Goal: Transaction & Acquisition: Subscribe to service/newsletter

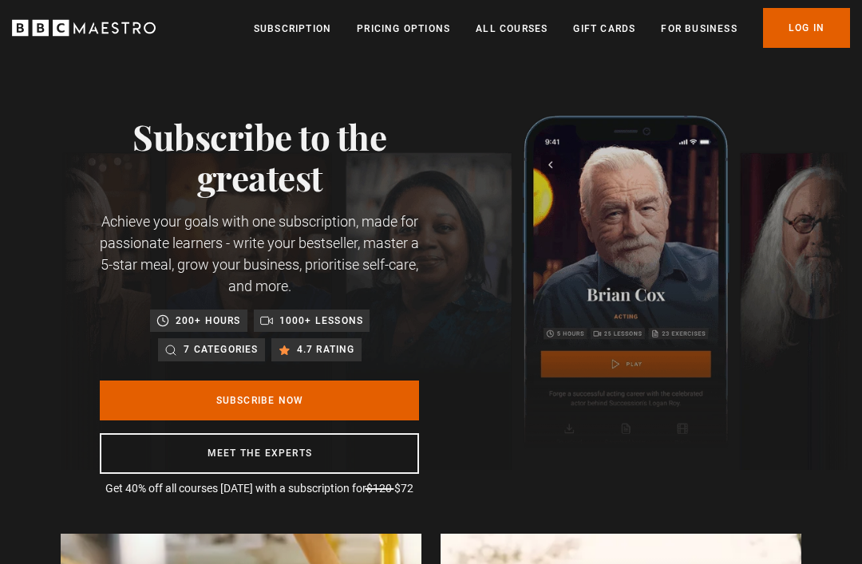
scroll to position [15, 0]
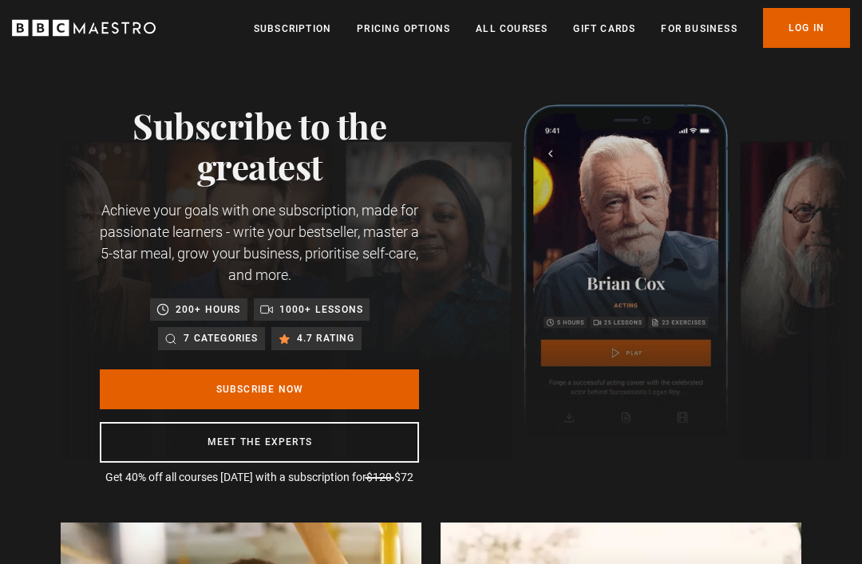
click at [287, 36] on link "Subscription" at bounding box center [292, 29] width 77 height 16
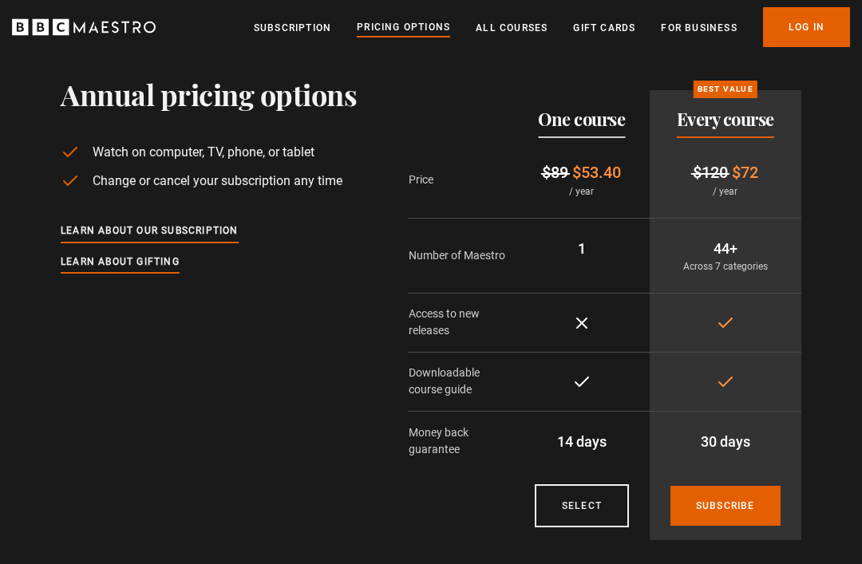
scroll to position [127, 0]
click at [200, 227] on link "Learn about our subscription" at bounding box center [150, 232] width 178 height 18
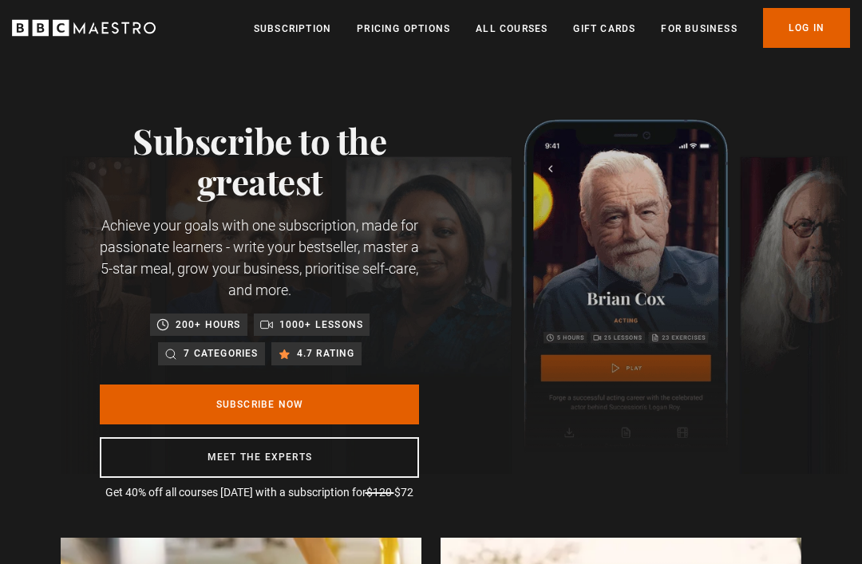
click at [342, 398] on link "Subscribe Now" at bounding box center [259, 405] width 319 height 40
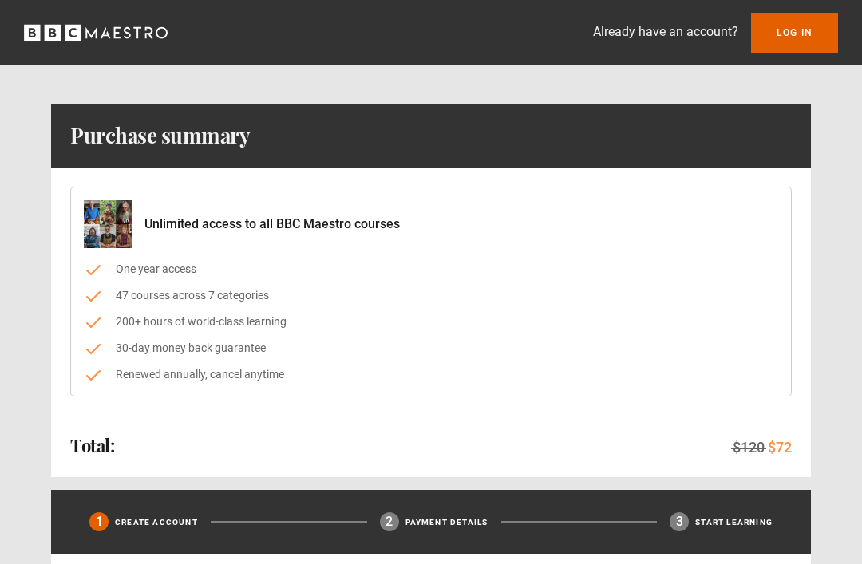
click at [804, 35] on link "Log In" at bounding box center [794, 33] width 87 height 40
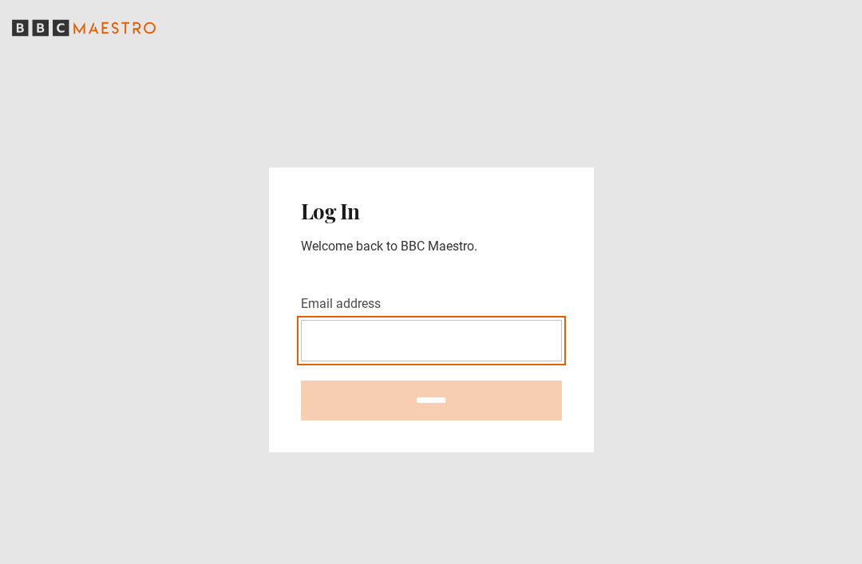
click at [481, 362] on input "Email address" at bounding box center [431, 340] width 261 height 41
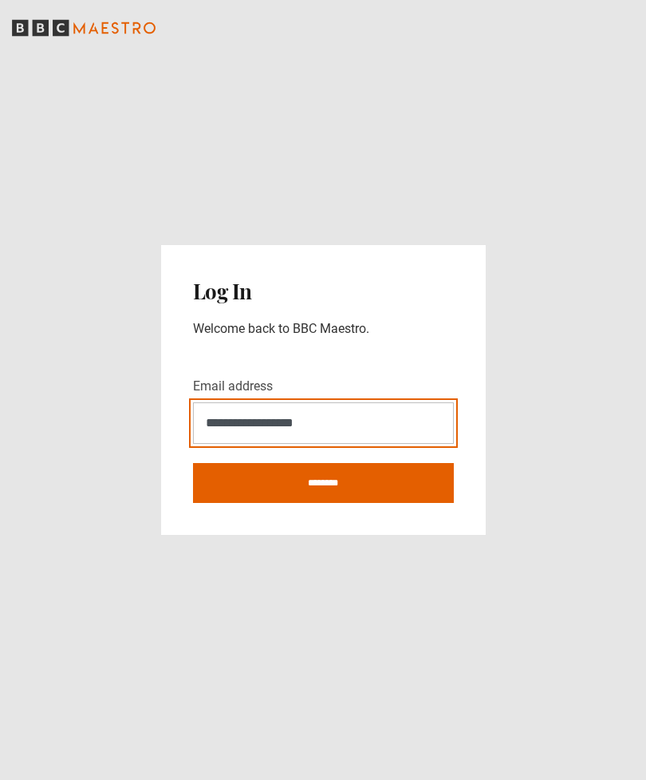
type input "**********"
click at [323, 503] on input "********" at bounding box center [323, 483] width 261 height 40
type input "**********"
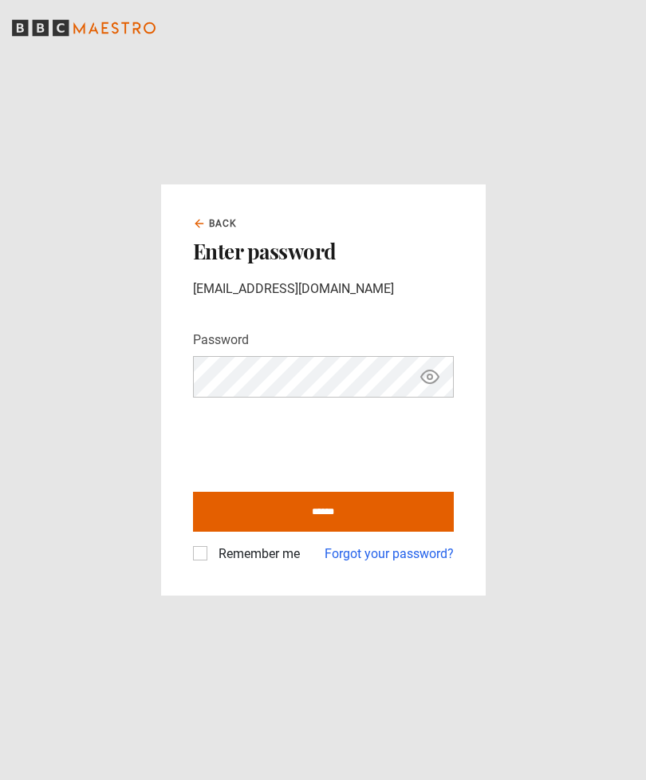
click at [425, 386] on icon "Show password" at bounding box center [430, 376] width 19 height 19
click at [212, 563] on label "Remember me" at bounding box center [256, 553] width 88 height 19
click at [359, 532] on input "******" at bounding box center [323, 512] width 261 height 40
type input "**********"
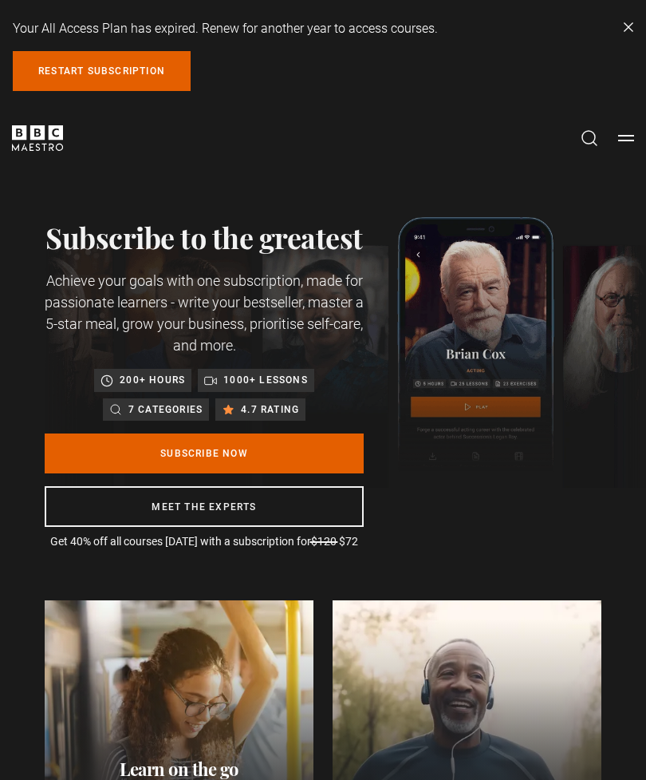
click at [273, 453] on link "Subscribe Now" at bounding box center [204, 453] width 319 height 40
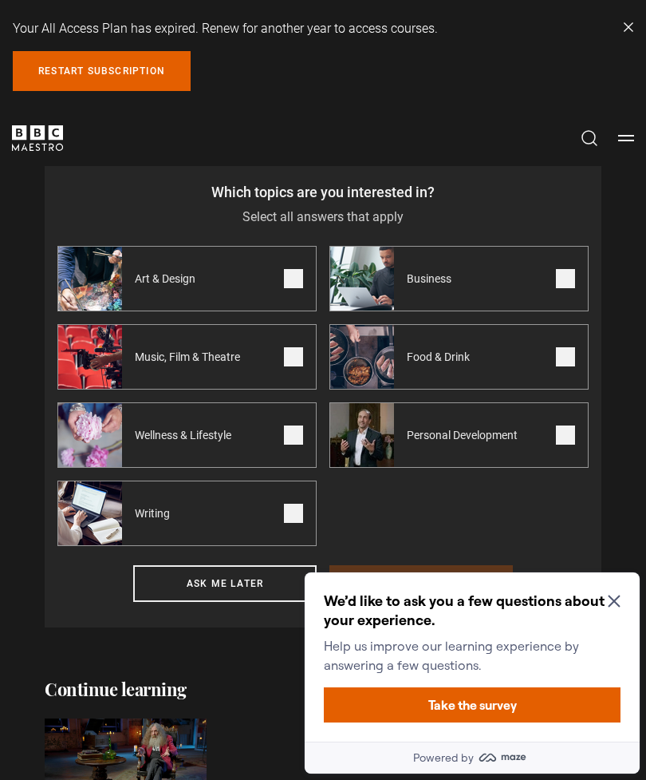
click at [293, 279] on span at bounding box center [293, 278] width 19 height 19
click at [302, 359] on span at bounding box center [293, 356] width 19 height 19
click at [294, 438] on span at bounding box center [293, 434] width 19 height 19
click at [292, 518] on span at bounding box center [293, 513] width 19 height 19
click at [555, 283] on label "Business" at bounding box center [459, 278] width 259 height 65
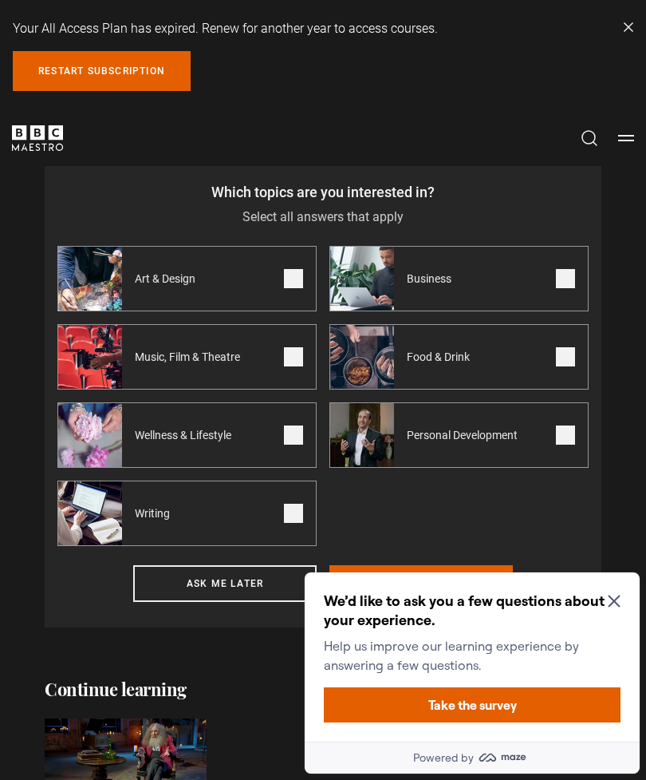
click at [566, 364] on span at bounding box center [565, 356] width 19 height 19
click at [567, 436] on span at bounding box center [565, 434] width 19 height 19
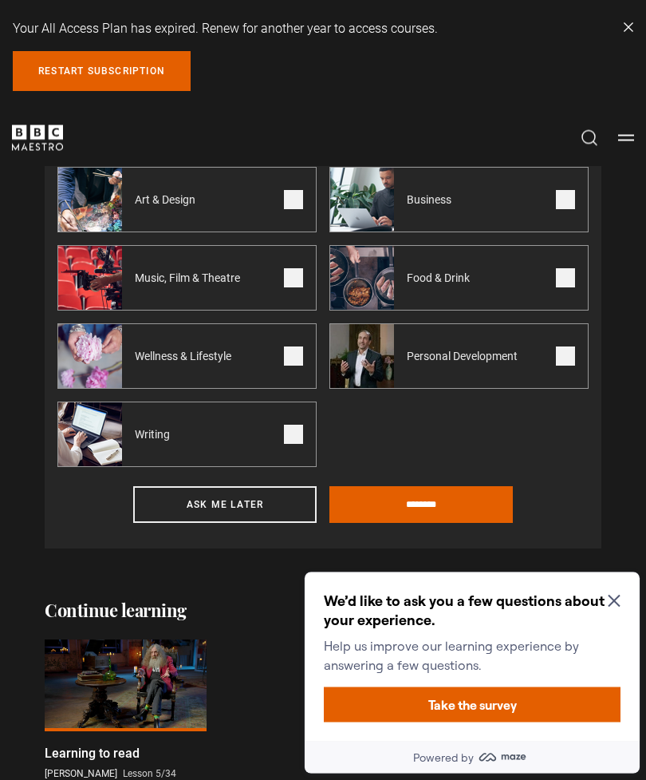
scroll to position [530, 0]
click at [425, 504] on input "********" at bounding box center [422, 504] width 184 height 37
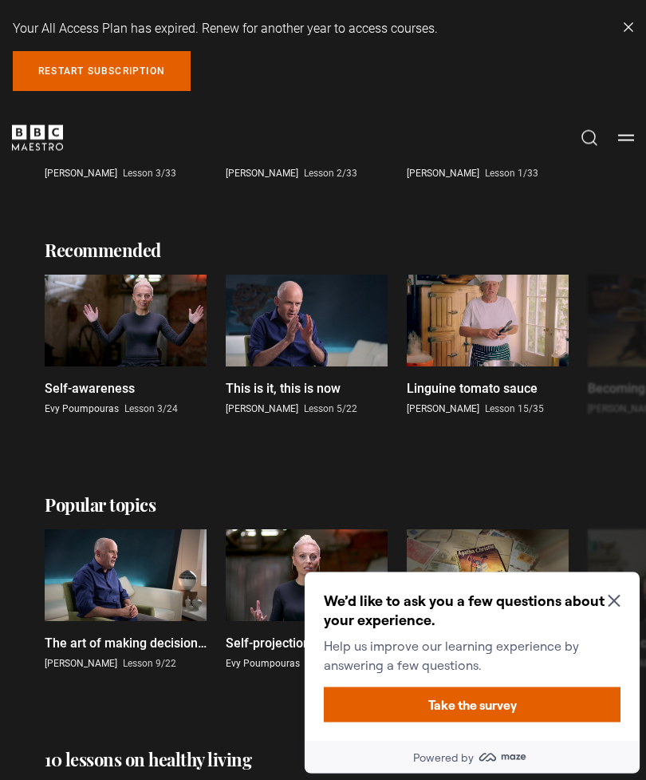
scroll to position [1275, 0]
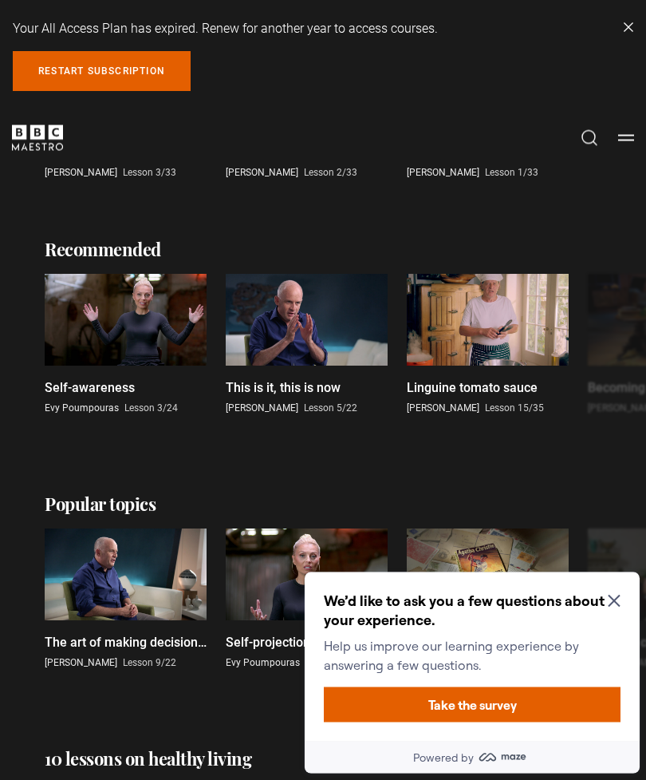
click at [545, 707] on button "Take the survey" at bounding box center [472, 703] width 297 height 35
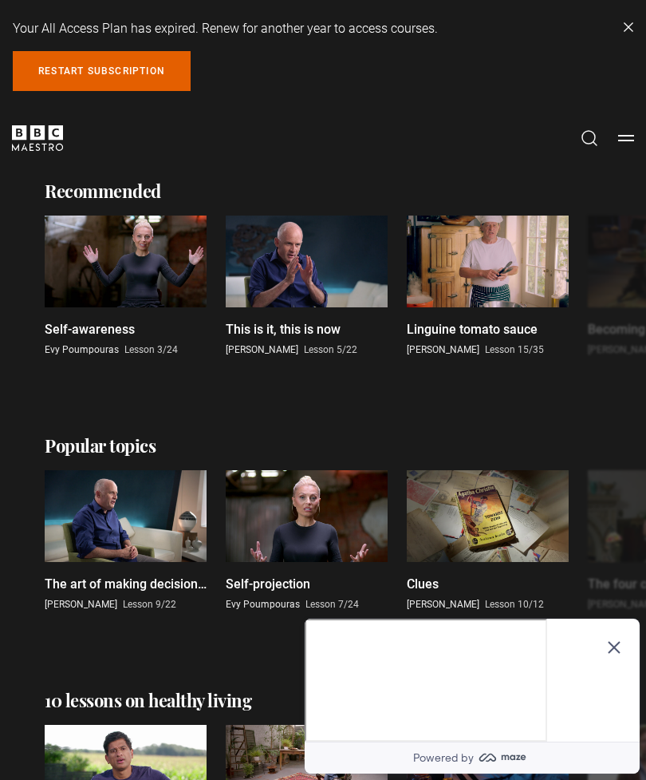
scroll to position [1334, 0]
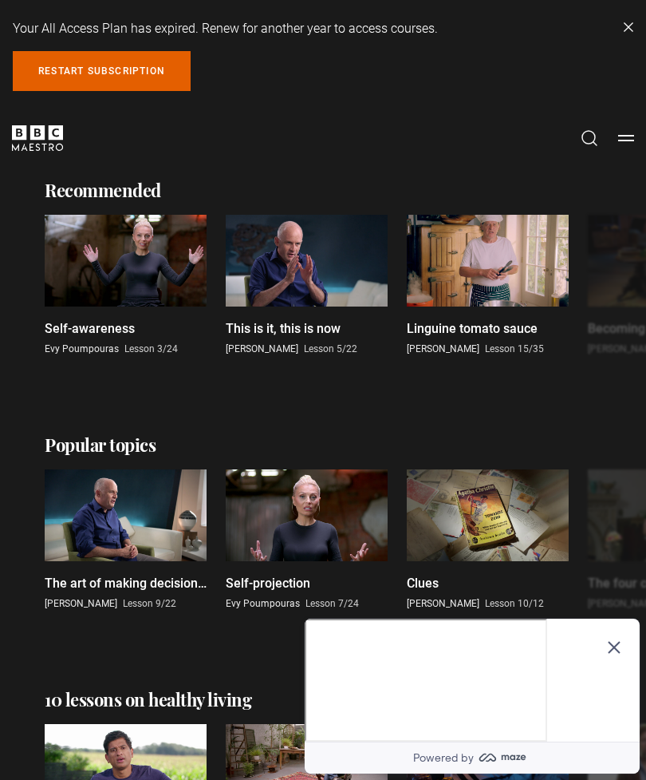
click at [615, 642] on icon "Close Maze Prompt" at bounding box center [614, 648] width 12 height 12
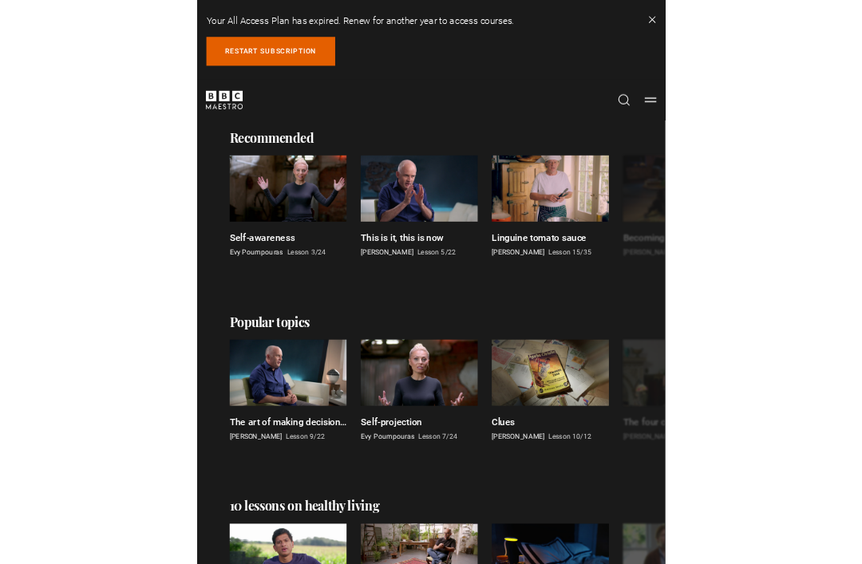
scroll to position [1775, 0]
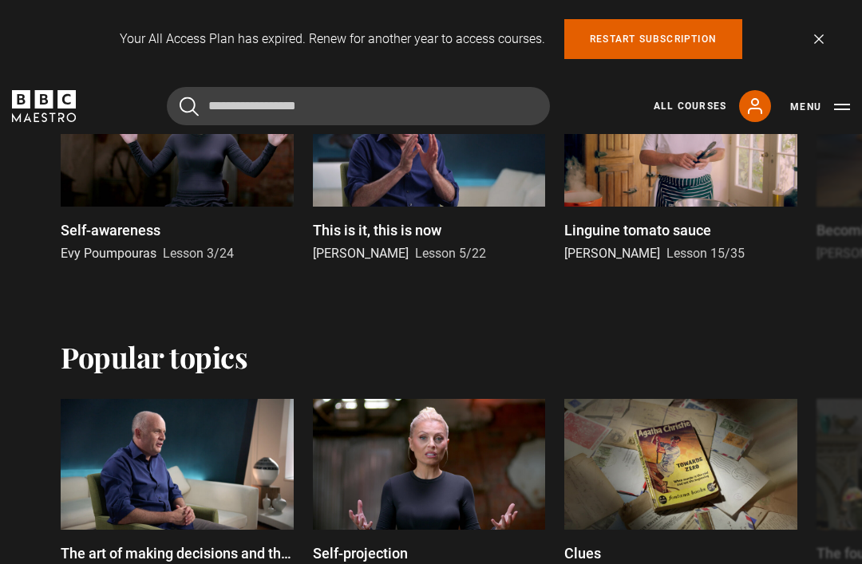
click at [646, 38] on link "Restart subscription" at bounding box center [653, 39] width 178 height 40
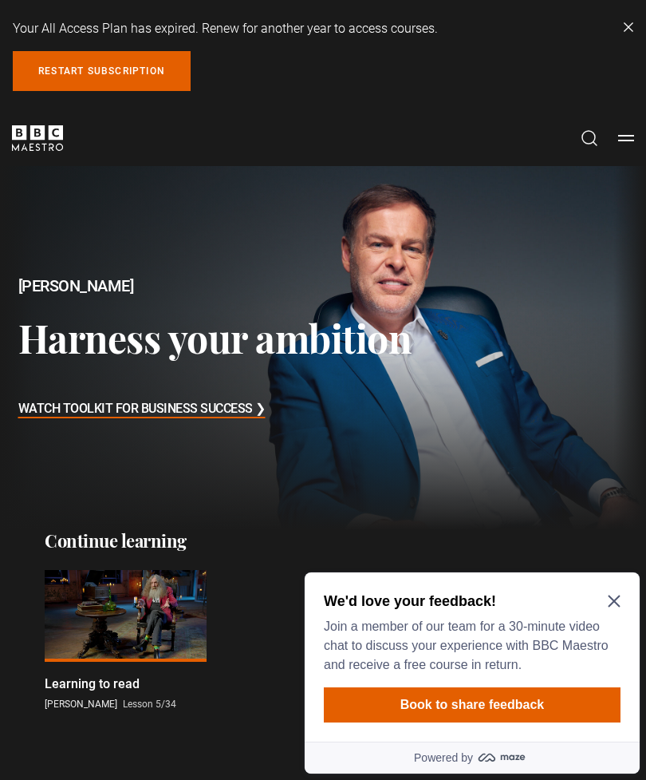
click at [613, 563] on icon "Close Maze Prompt" at bounding box center [614, 601] width 12 height 12
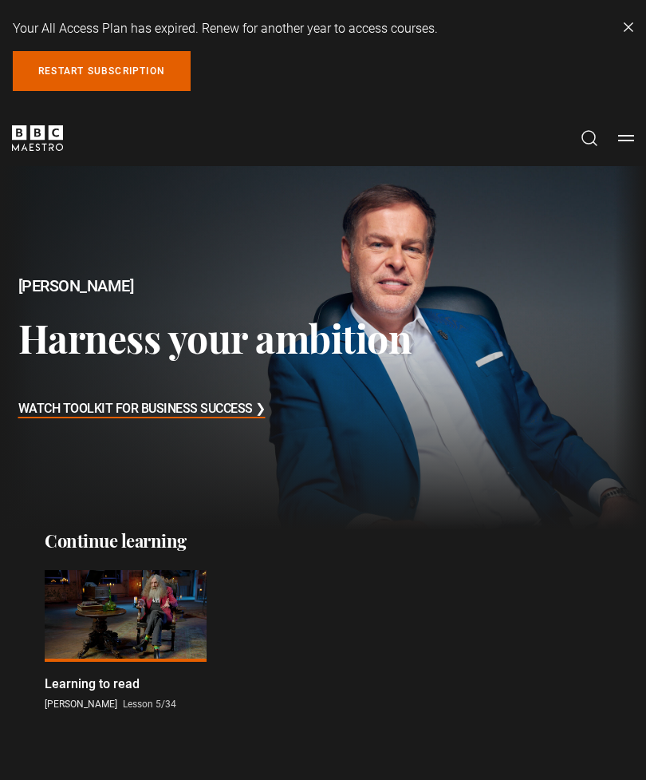
click at [117, 65] on link "Restart subscription" at bounding box center [102, 71] width 178 height 40
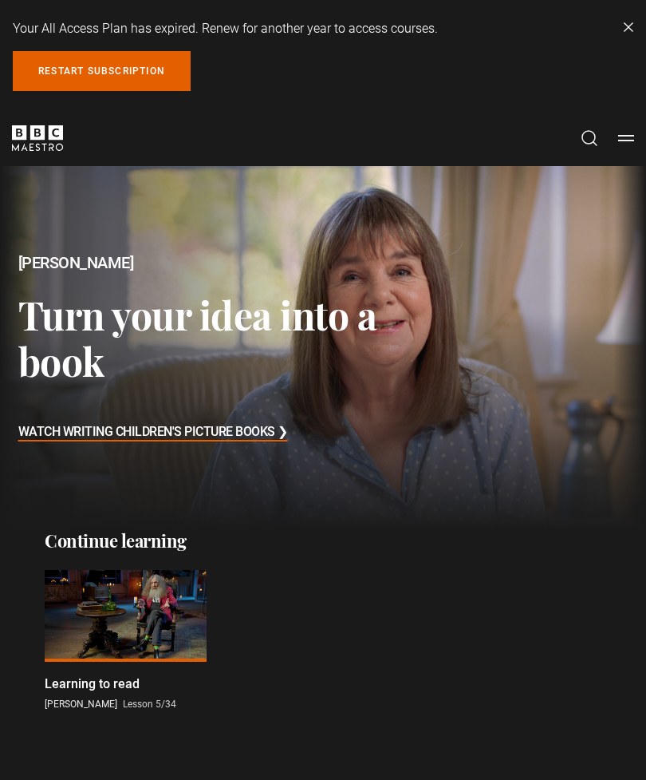
click at [133, 76] on link "Restart subscription" at bounding box center [102, 71] width 178 height 40
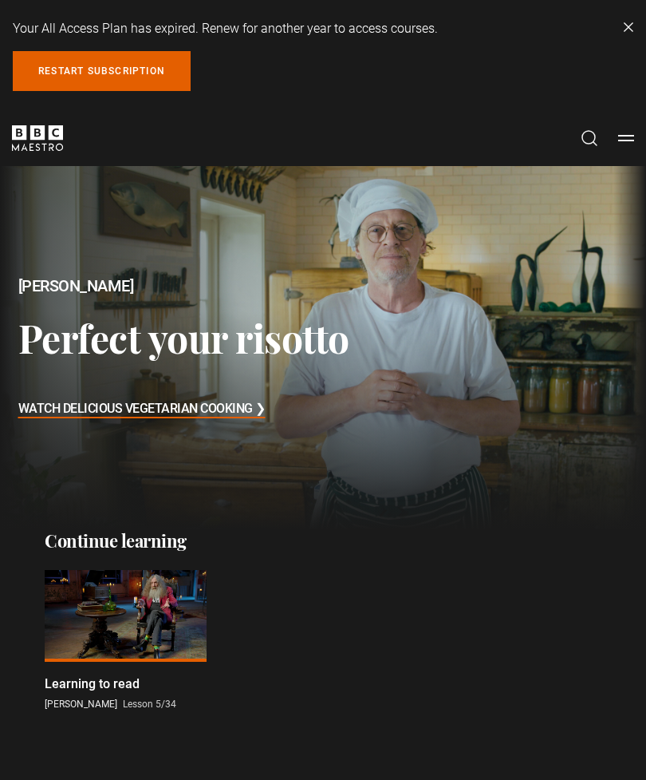
click at [631, 28] on link "Dismiss" at bounding box center [629, 27] width 10 height 10
click at [131, 76] on link "Restart subscription" at bounding box center [102, 71] width 178 height 40
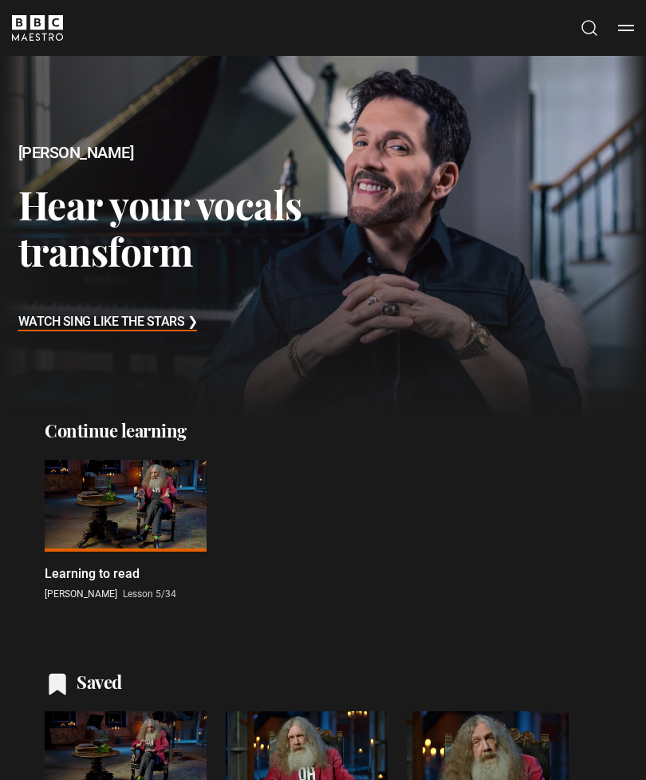
click at [614, 34] on div "All Courses My Account Search Menu" at bounding box center [607, 28] width 54 height 20
click at [623, 30] on button "Menu" at bounding box center [627, 28] width 16 height 16
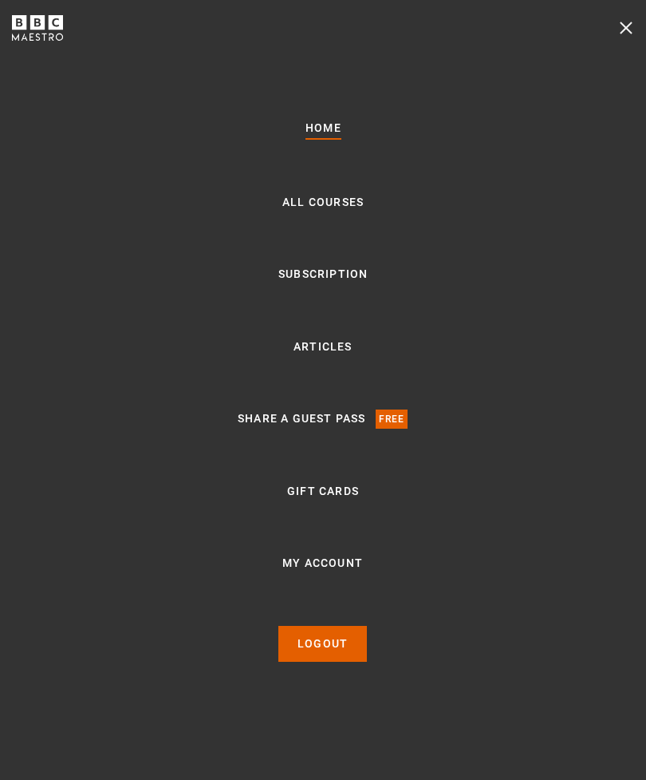
click at [615, 36] on div "Home All Courses Subscription Articles Share a guest pass Free Gift Cards My Ac…" at bounding box center [323, 390] width 646 height 780
click at [621, 39] on div "Home All Courses Subscription Articles Share a guest pass Free Gift Cards My Ac…" at bounding box center [323, 390] width 646 height 780
click at [629, 29] on button "Menu" at bounding box center [627, 28] width 16 height 16
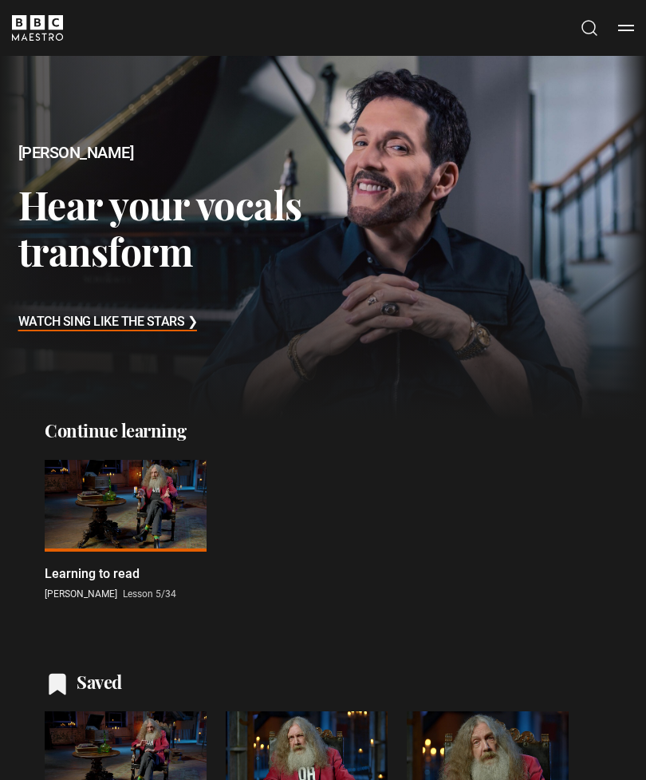
click at [38, 31] on icon "BBC Maestro" at bounding box center [37, 28] width 51 height 26
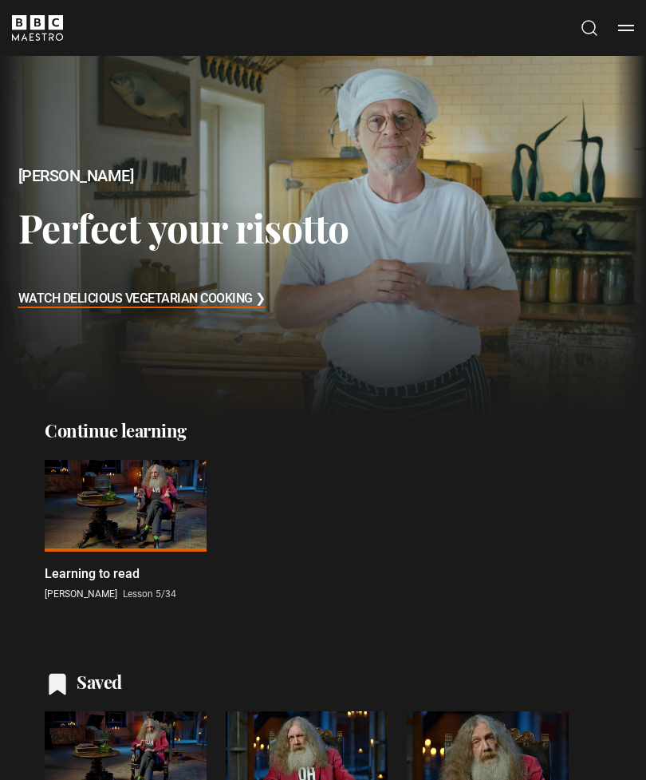
click at [612, 30] on div "All Courses My Account Search Menu" at bounding box center [607, 28] width 54 height 20
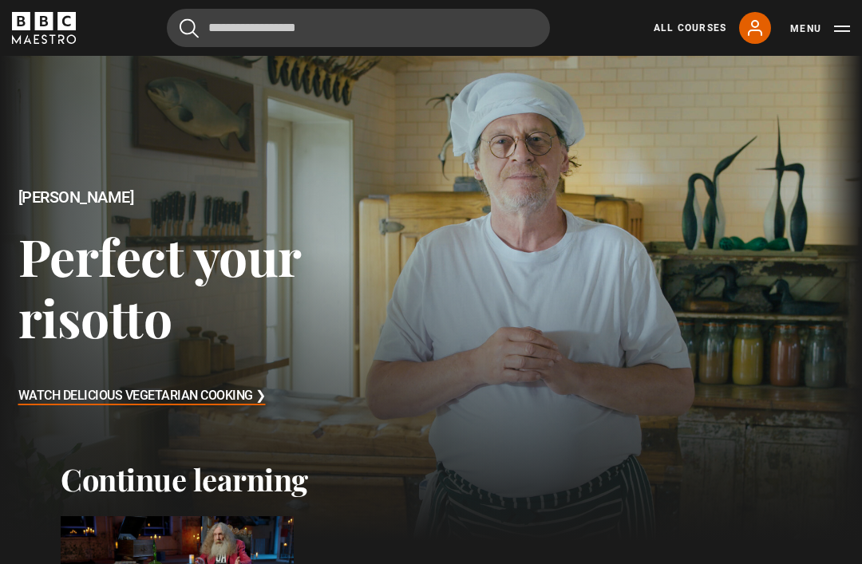
click at [646, 34] on button "Menu" at bounding box center [820, 29] width 60 height 16
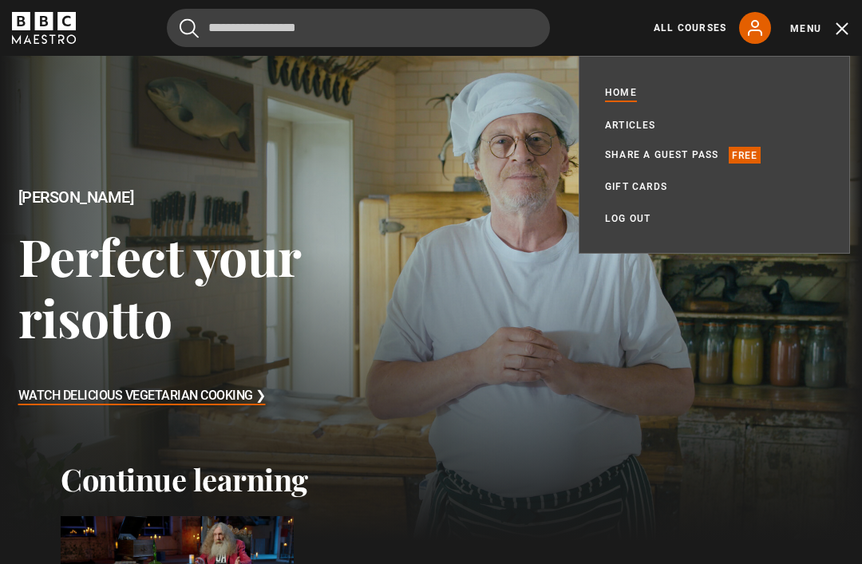
click at [646, 26] on link "All Courses" at bounding box center [690, 28] width 73 height 14
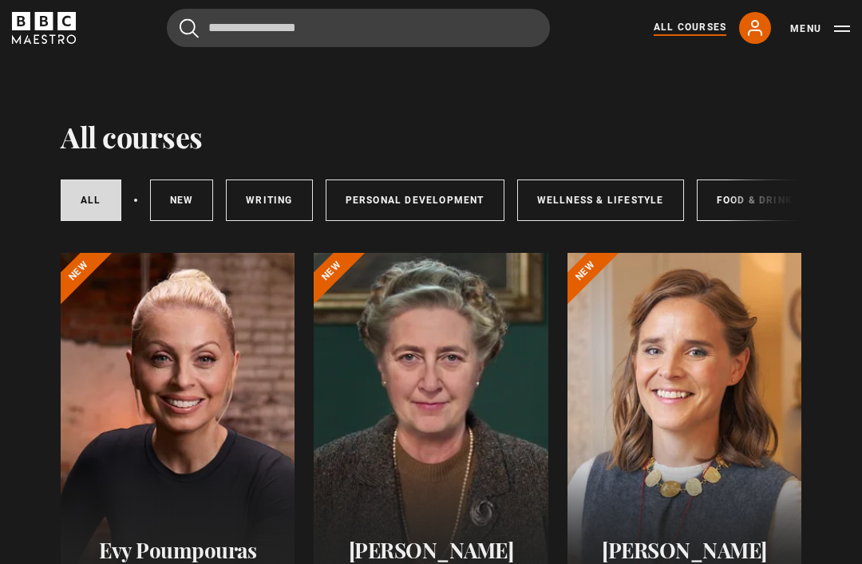
click at [753, 27] on icon at bounding box center [755, 28] width 13 height 14
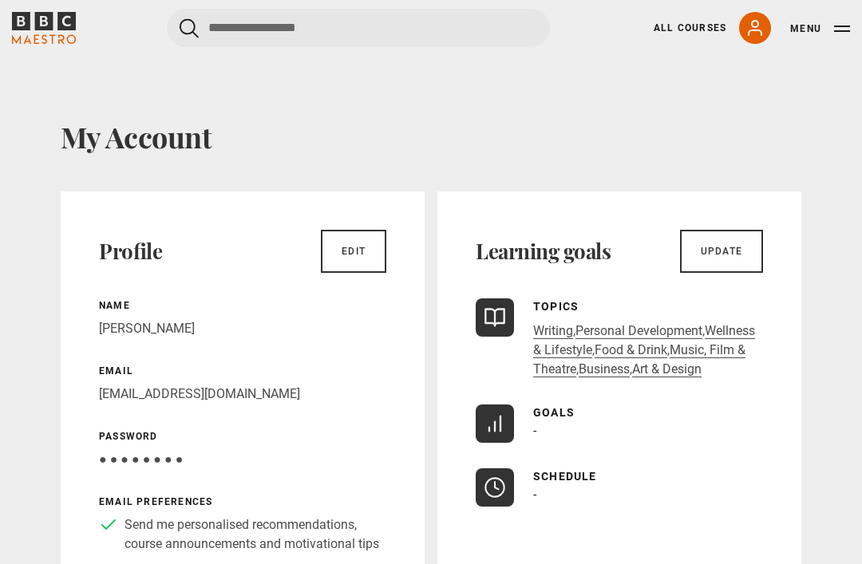
click at [800, 26] on button "Menu" at bounding box center [820, 29] width 60 height 16
click at [805, 30] on button "Menu" at bounding box center [820, 29] width 60 height 16
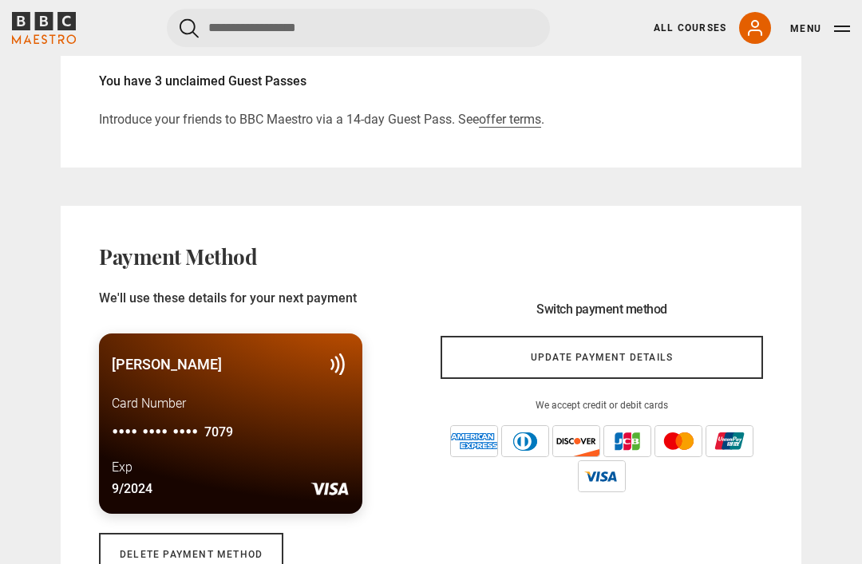
scroll to position [893, 0]
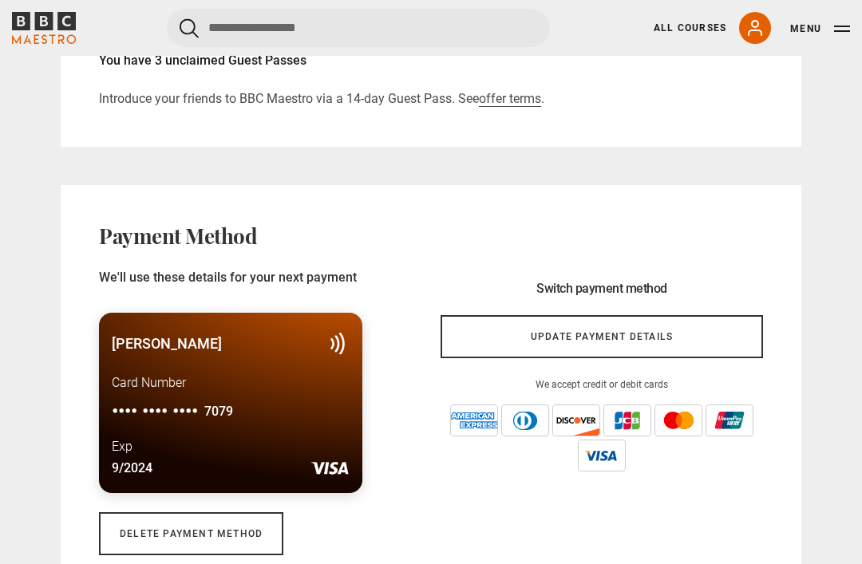
click at [698, 345] on link "Update payment details" at bounding box center [602, 337] width 322 height 43
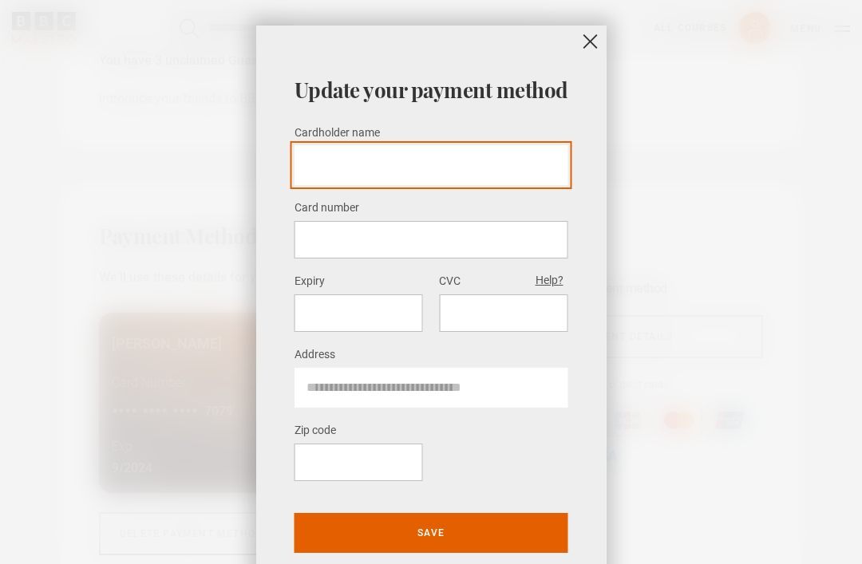
click at [463, 168] on input "Cardholder name *" at bounding box center [431, 165] width 274 height 40
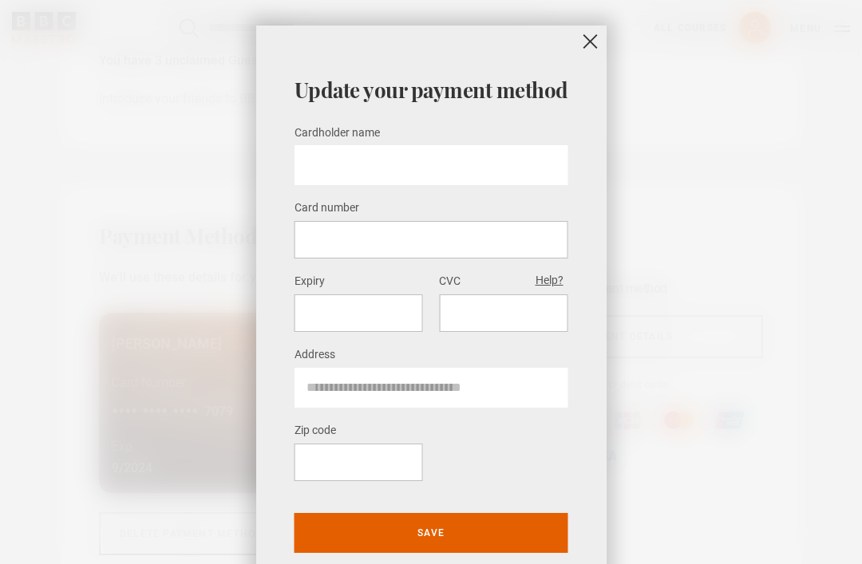
click at [582, 48] on button "close" at bounding box center [591, 42] width 32 height 32
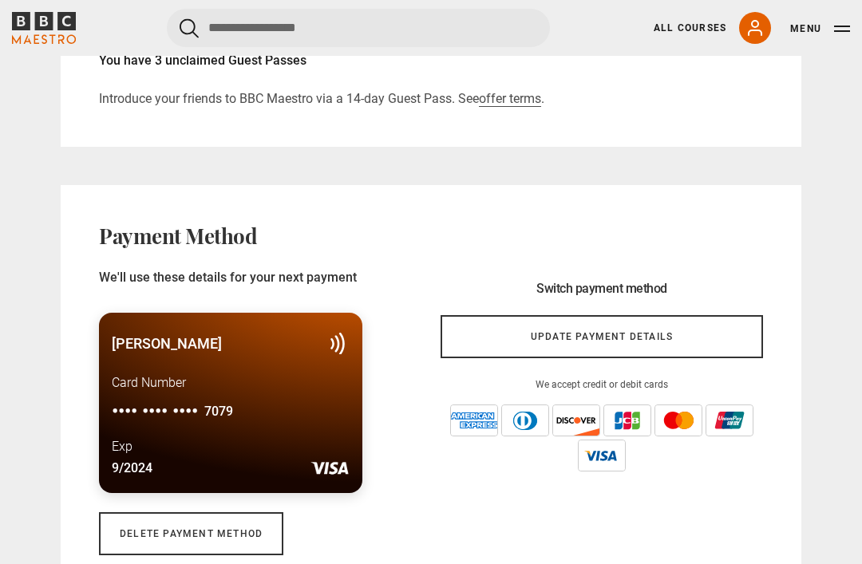
click at [591, 343] on link "Update payment details" at bounding box center [602, 336] width 322 height 43
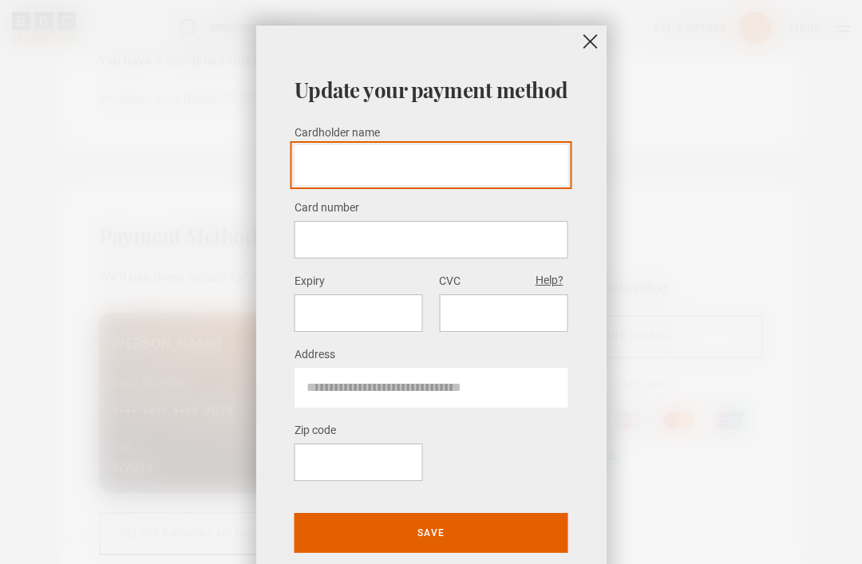
click at [474, 165] on input "Cardholder name *" at bounding box center [431, 165] width 274 height 40
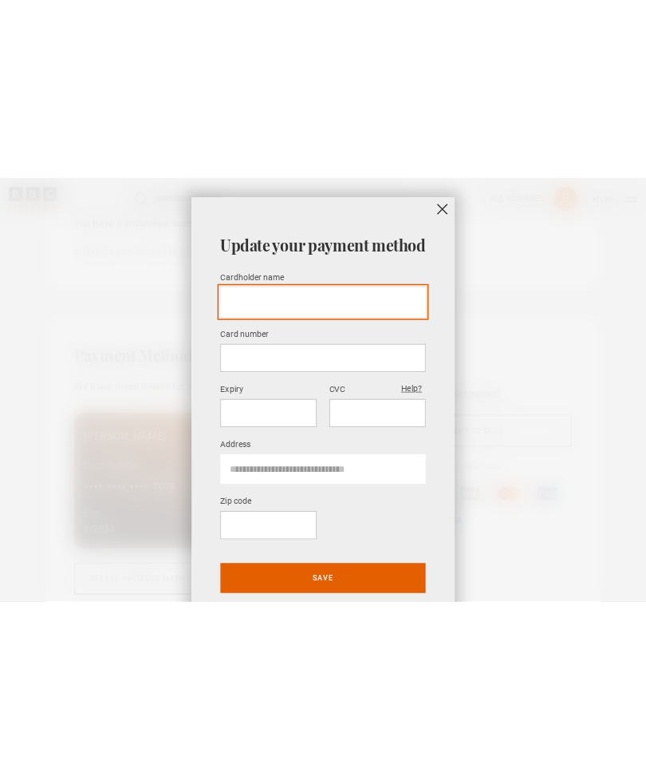
scroll to position [806, 0]
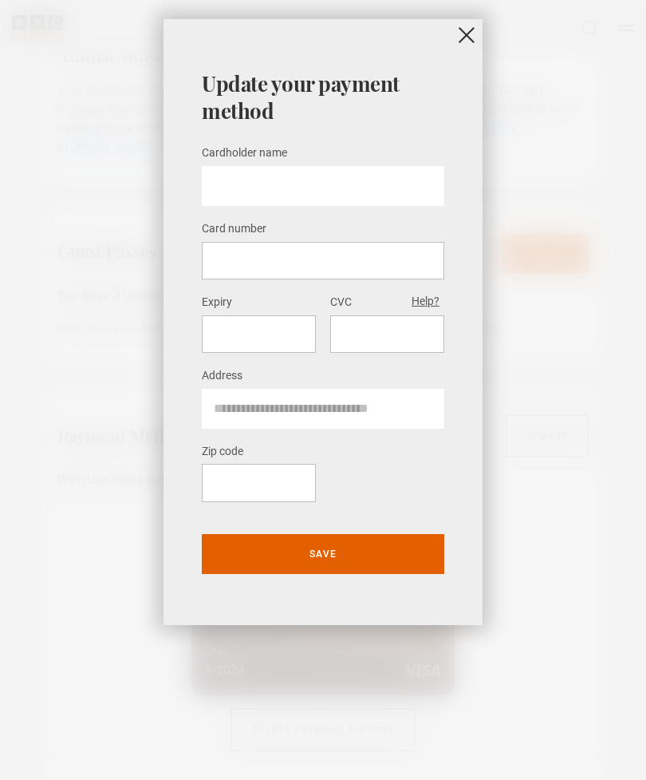
click at [463, 47] on button "close" at bounding box center [467, 35] width 32 height 32
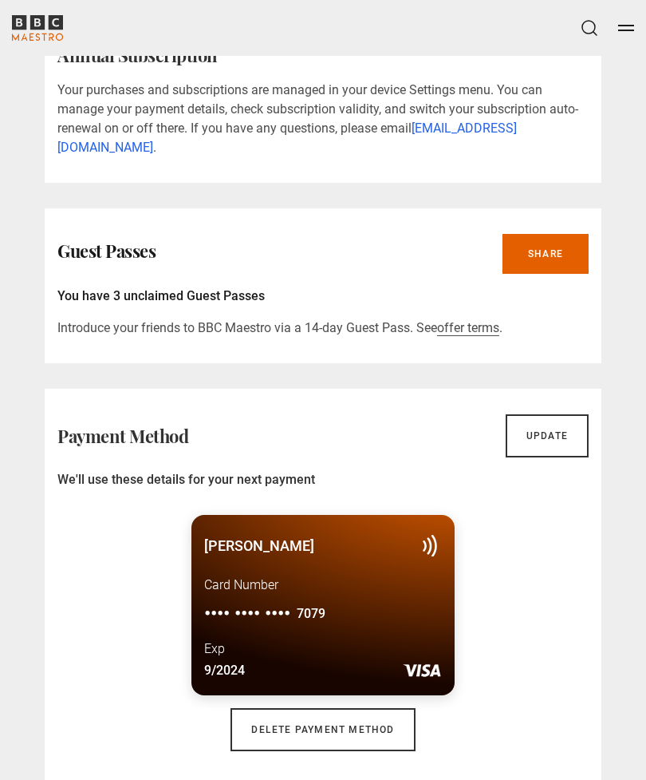
click at [528, 414] on link "Update" at bounding box center [547, 435] width 83 height 43
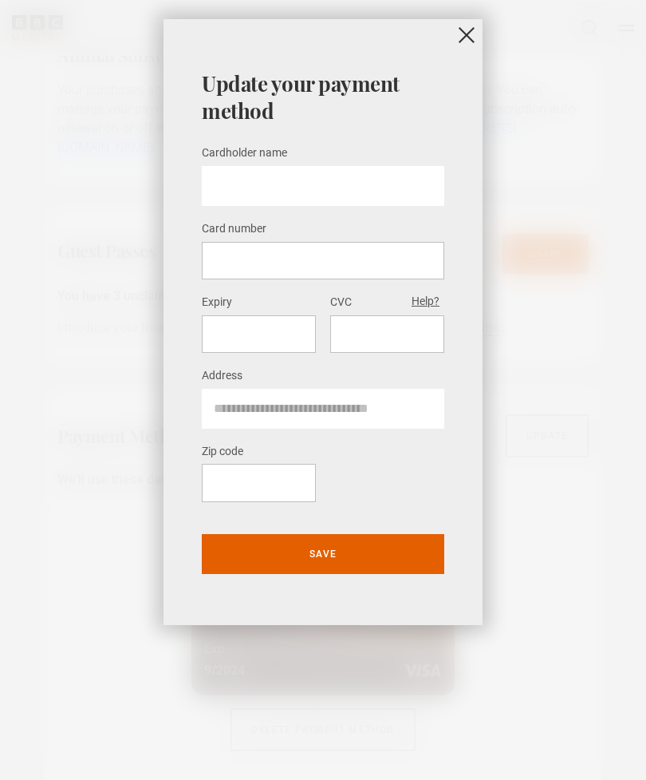
click at [557, 411] on div "Update your payment method Cardholder name * Card number Expiry CVC Help? Addre…" at bounding box center [323, 390] width 646 height 780
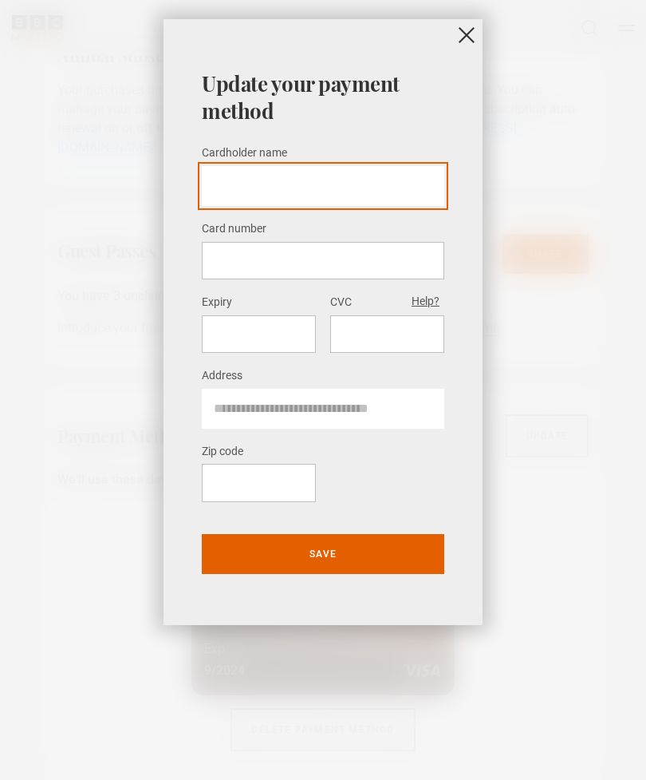
click at [365, 180] on input "Cardholder name *" at bounding box center [323, 186] width 243 height 40
type input "**********"
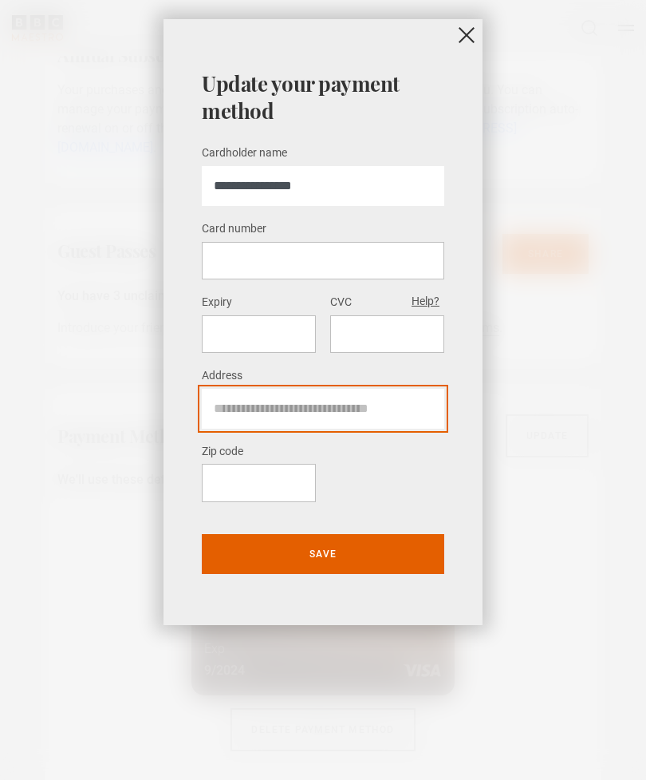
click at [337, 403] on input "Address" at bounding box center [323, 409] width 243 height 40
type input "**********"
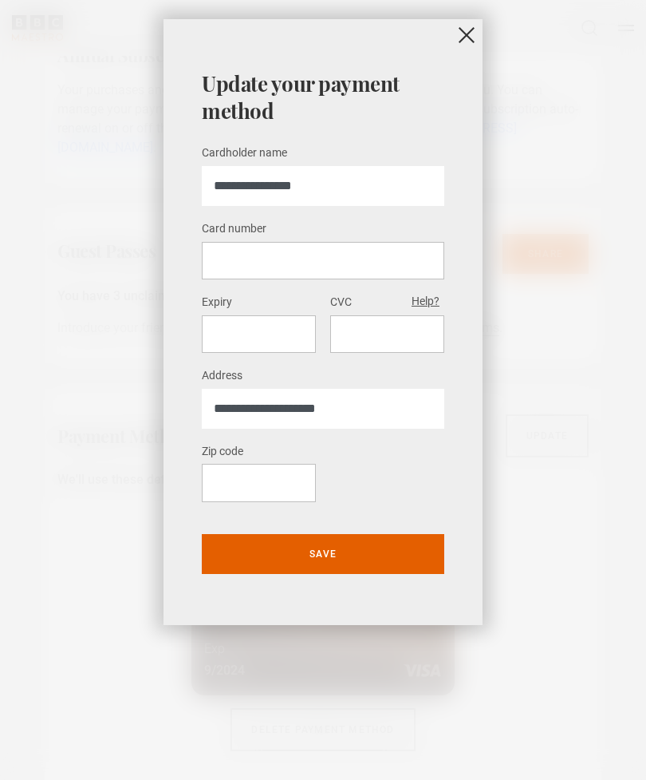
click at [365, 545] on button "Save" at bounding box center [323, 554] width 243 height 40
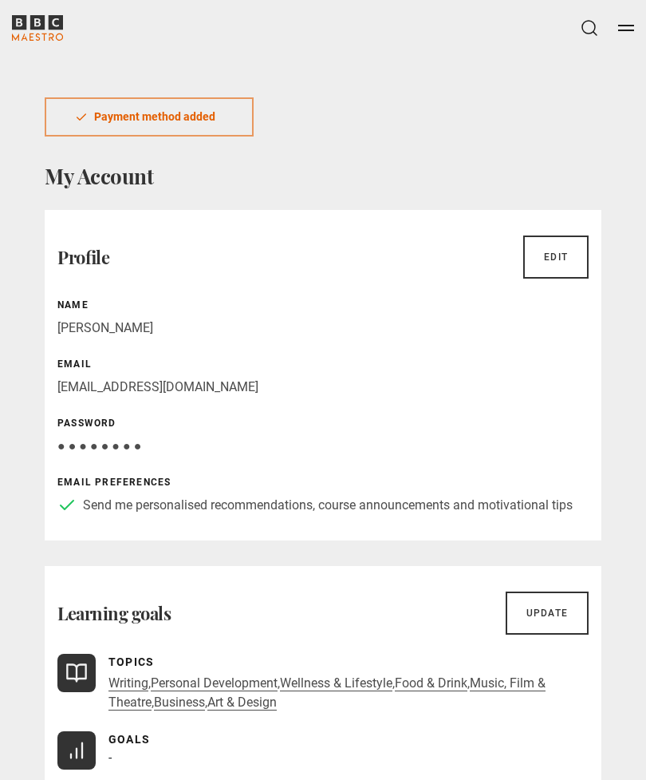
click at [42, 37] on icon "BBC Maestro" at bounding box center [37, 28] width 51 height 26
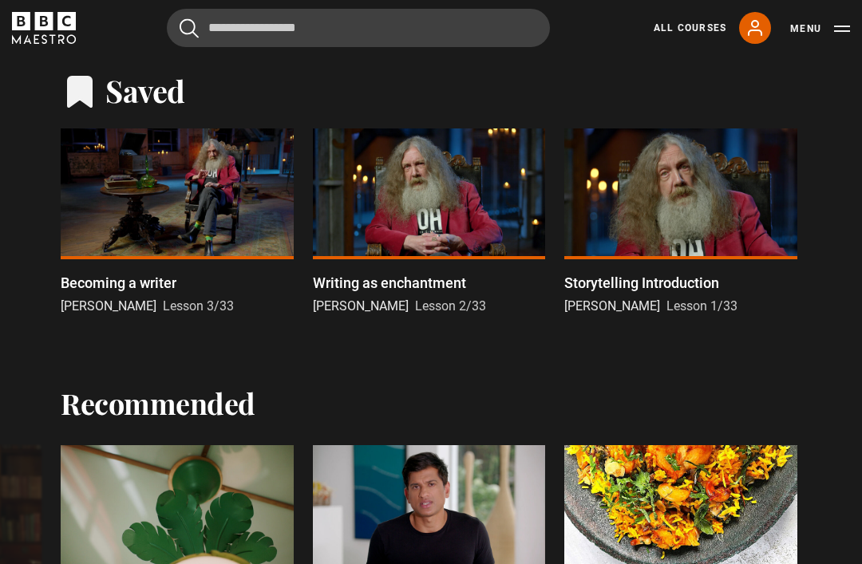
scroll to position [694, 0]
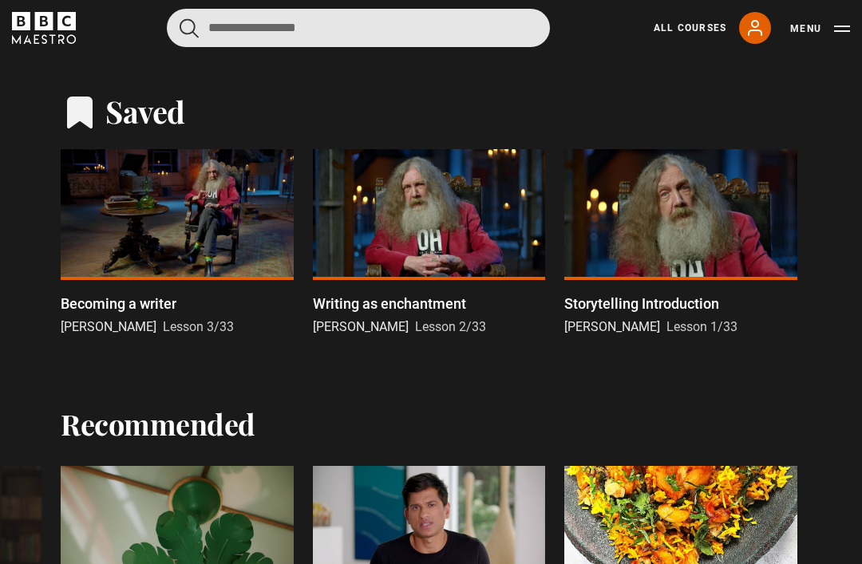
click at [405, 17] on input "Search" at bounding box center [358, 28] width 383 height 38
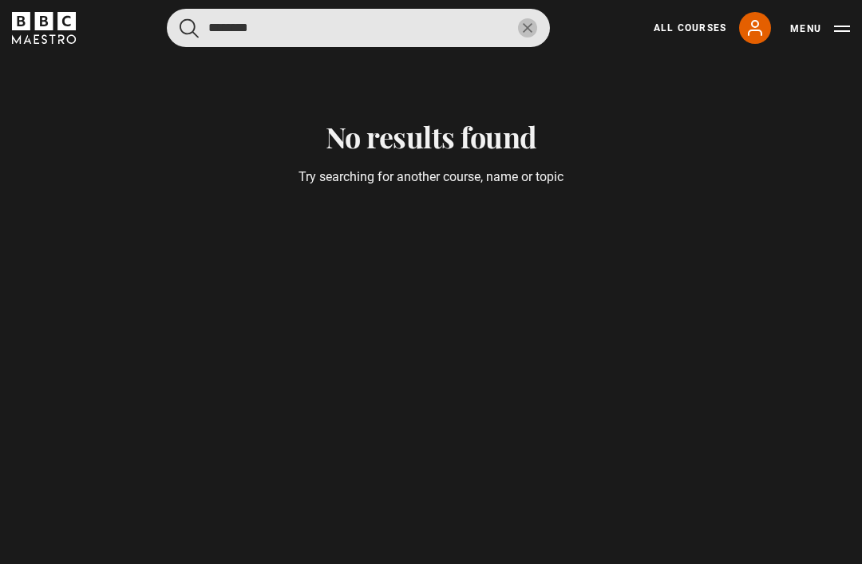
type input "********"
click at [189, 27] on button "submit" at bounding box center [189, 28] width 19 height 20
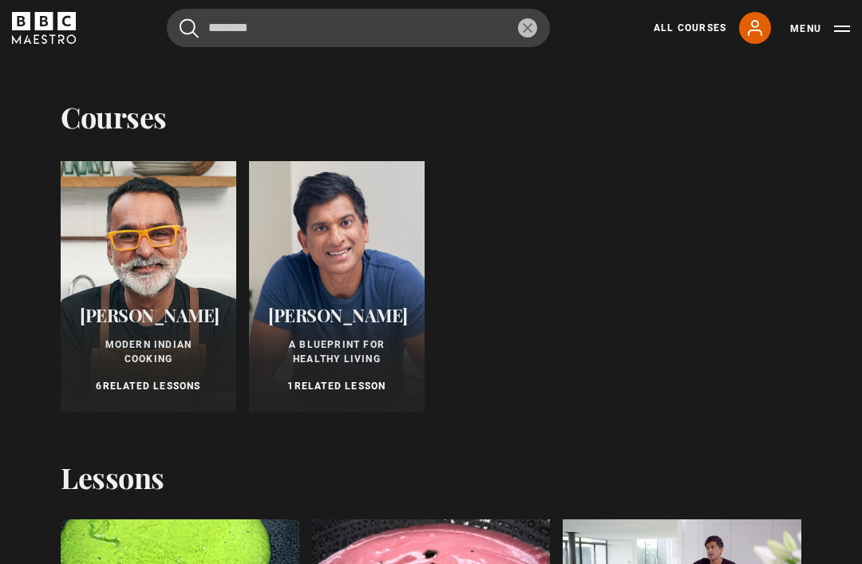
click at [343, 303] on span "[PERSON_NAME]" at bounding box center [338, 315] width 140 height 24
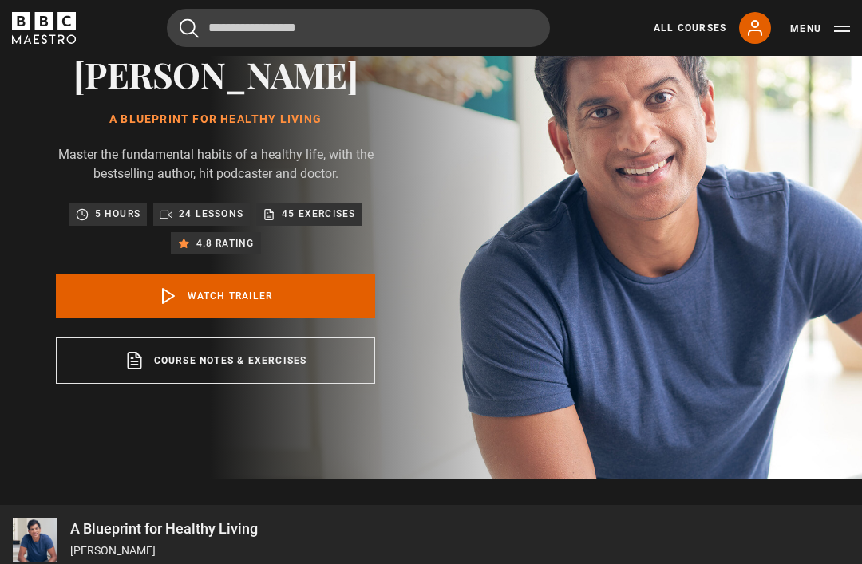
scroll to position [120, 0]
